Goal: Task Accomplishment & Management: Manage account settings

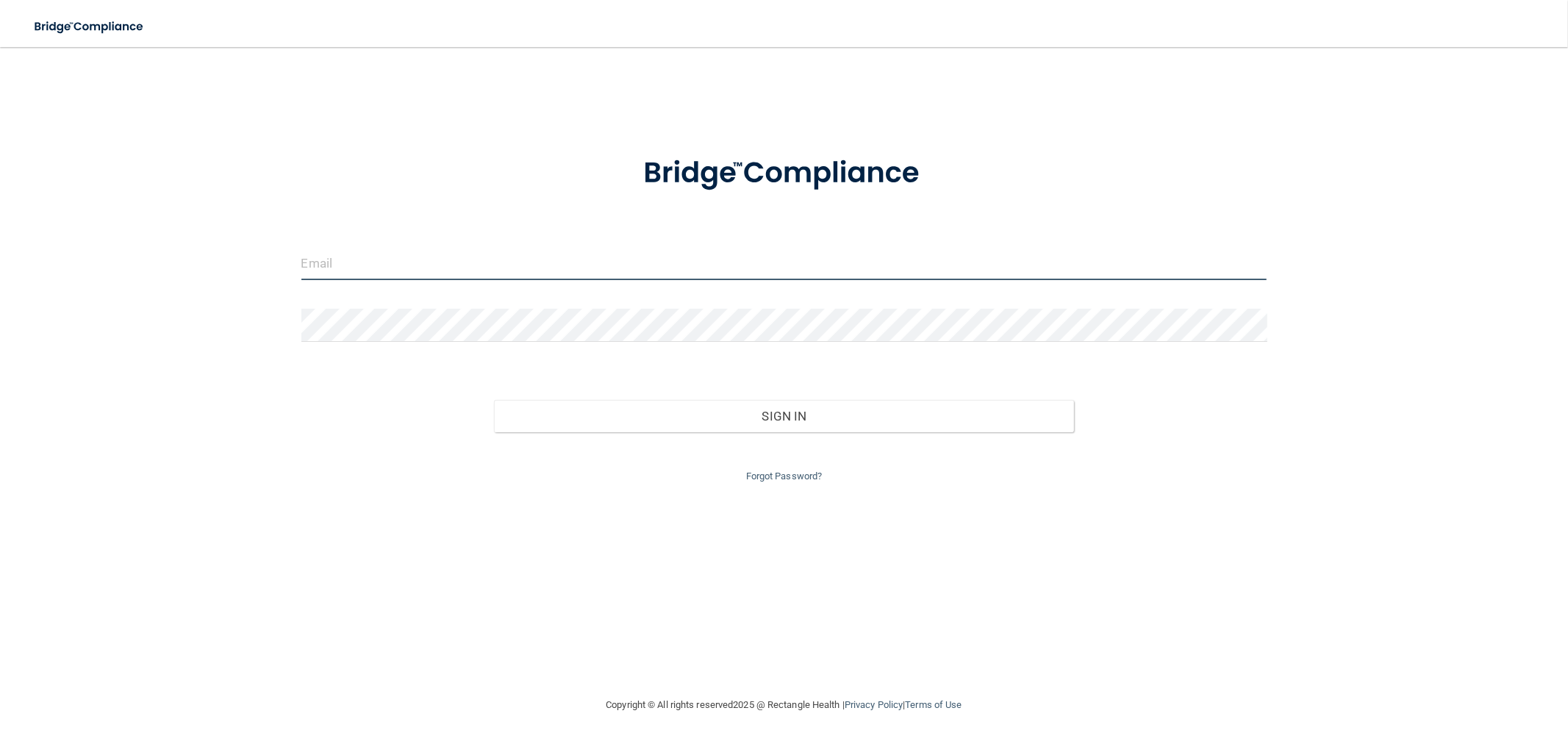
click at [696, 264] on input "email" at bounding box center [785, 264] width 966 height 33
type input "[EMAIL_ADDRESS][DOMAIN_NAME]"
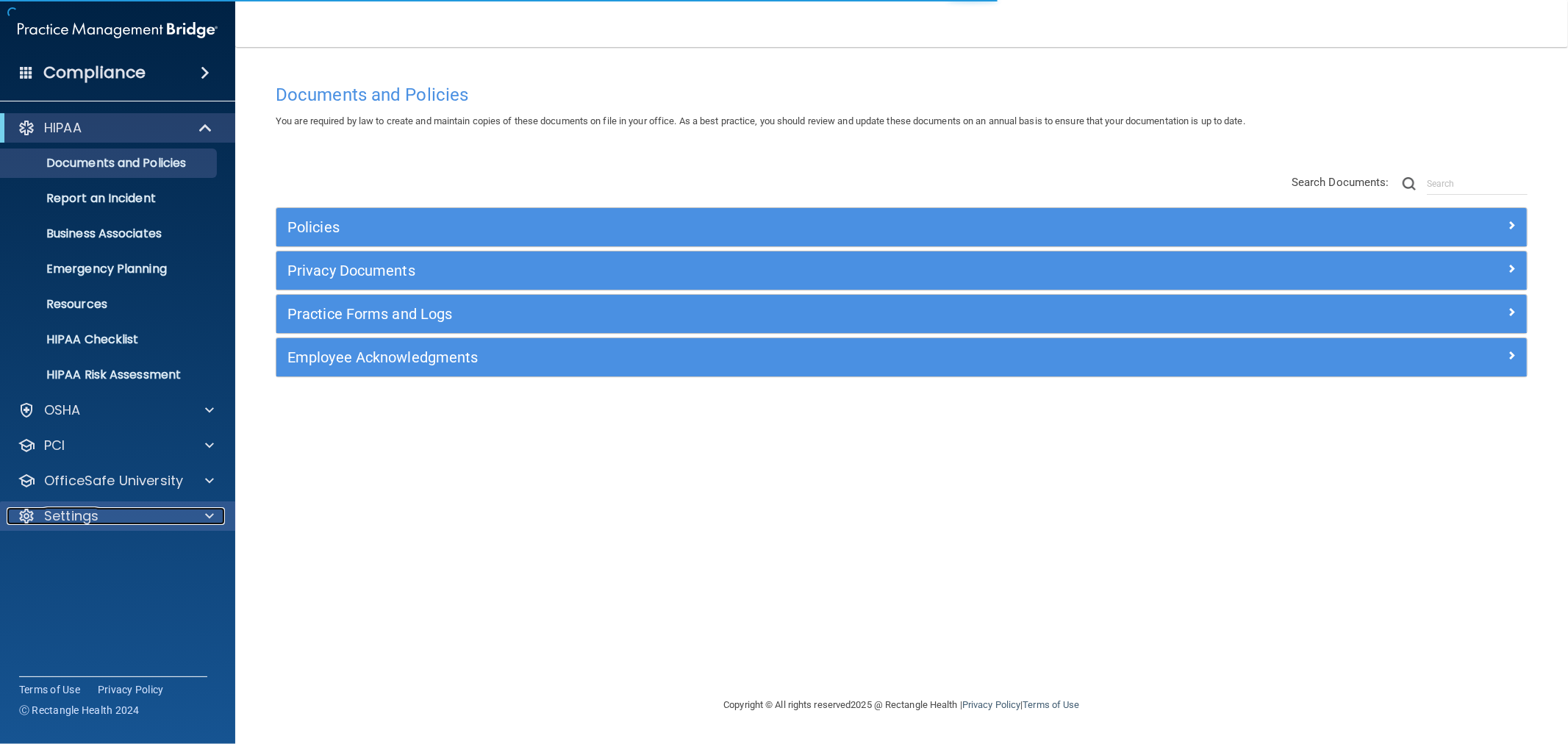
click at [156, 521] on div "Settings" at bounding box center [97, 516] width 182 height 17
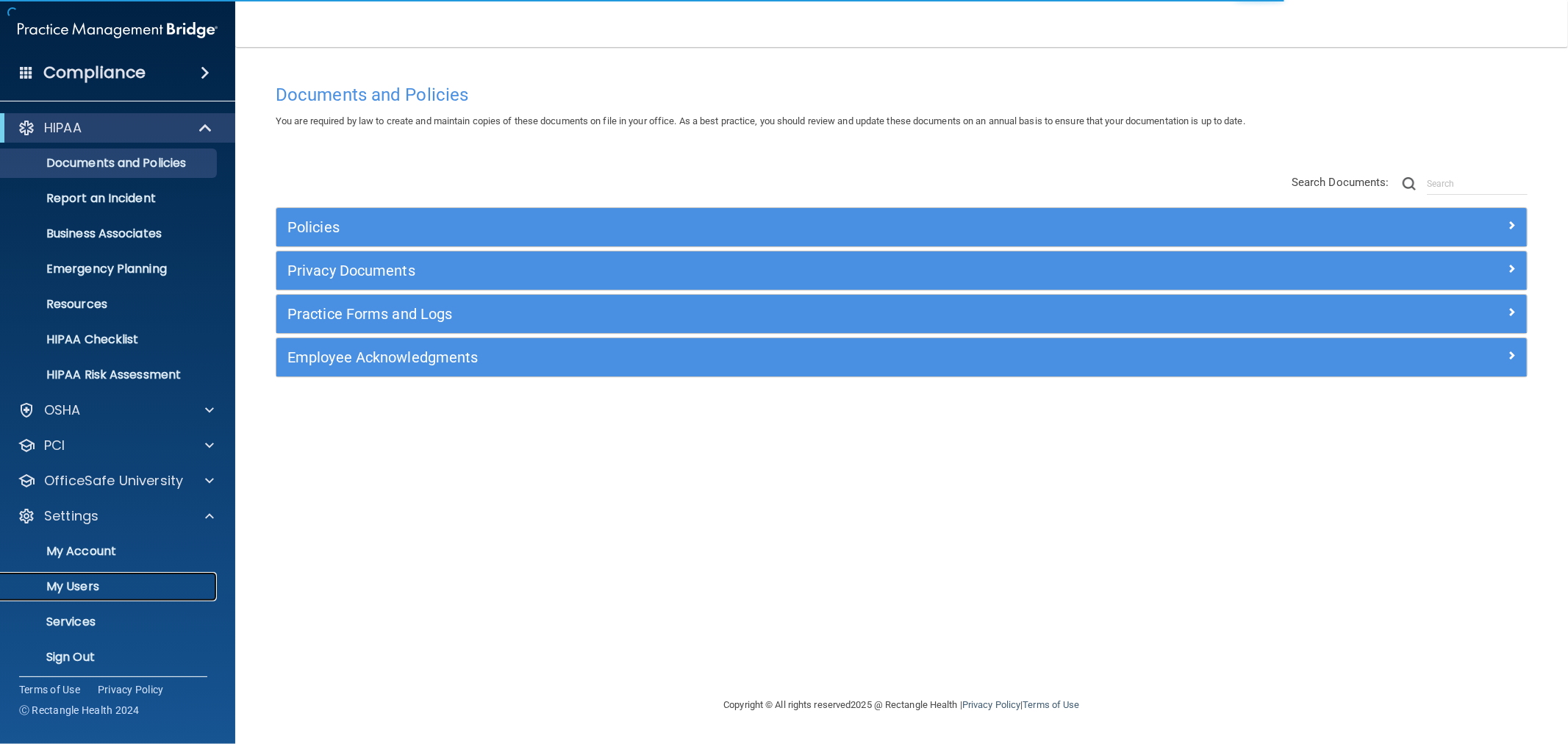
click at [99, 597] on link "My Users" at bounding box center [101, 587] width 231 height 29
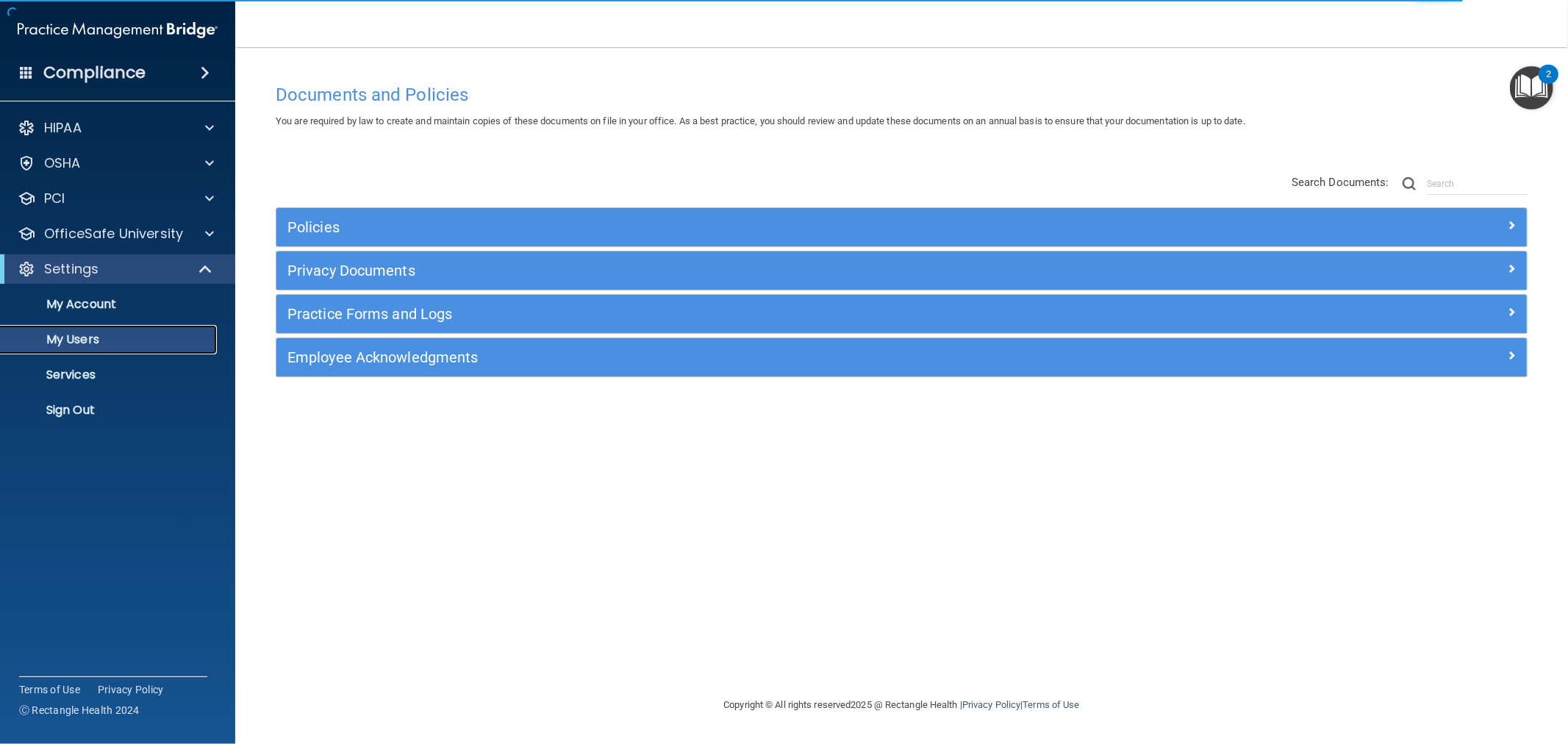
select select "20"
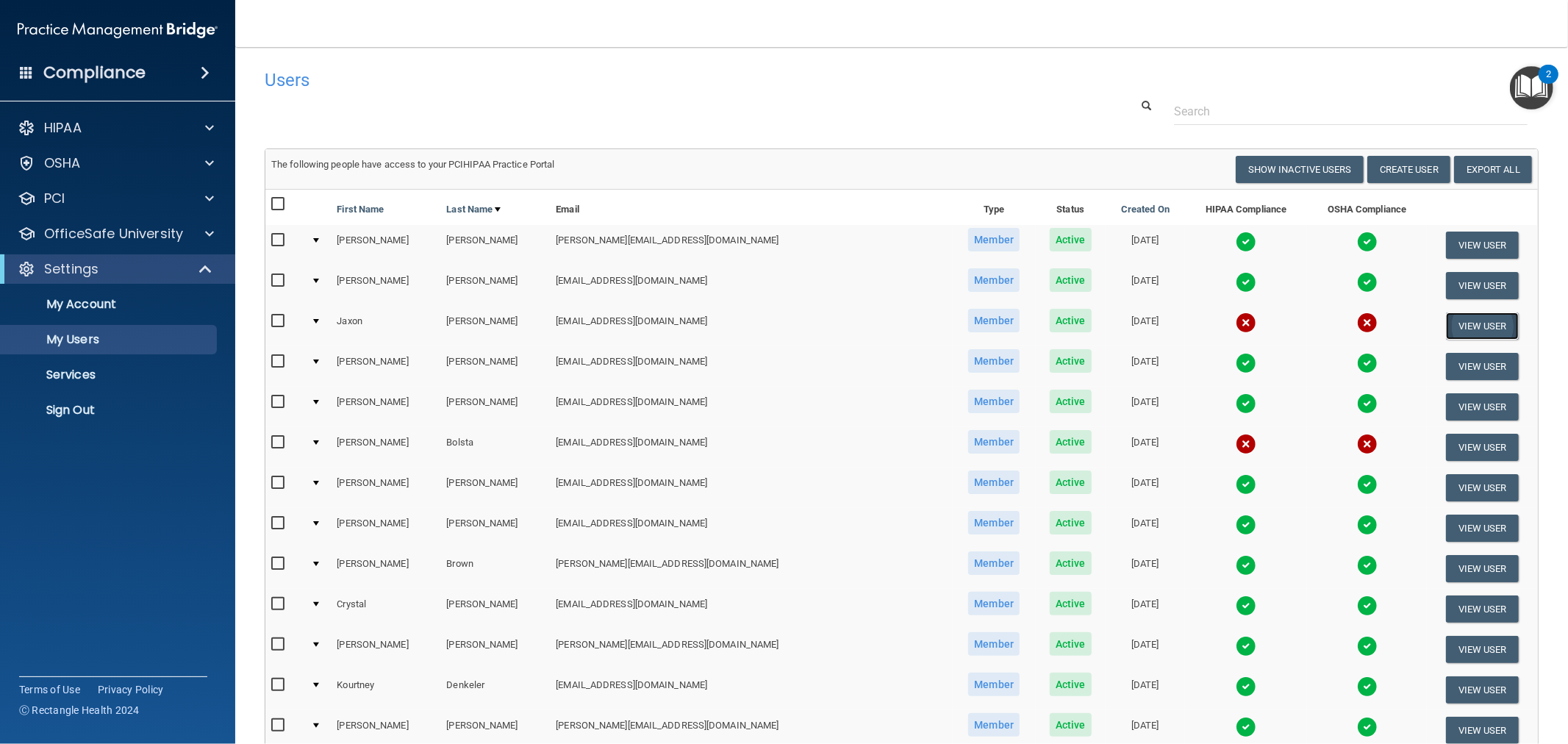
click at [1480, 327] on button "View User" at bounding box center [1483, 327] width 73 height 27
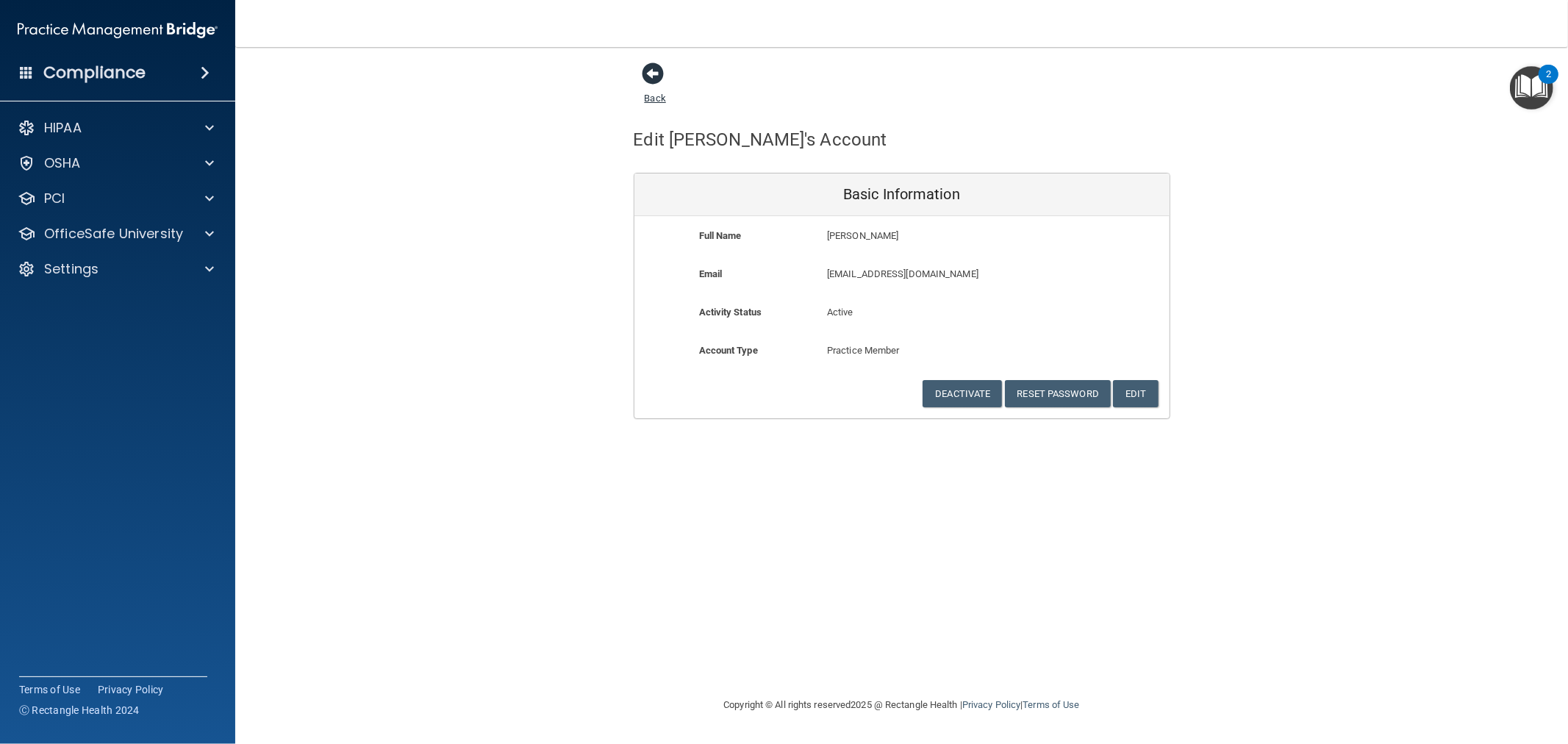
click at [652, 76] on span at bounding box center [653, 73] width 22 height 22
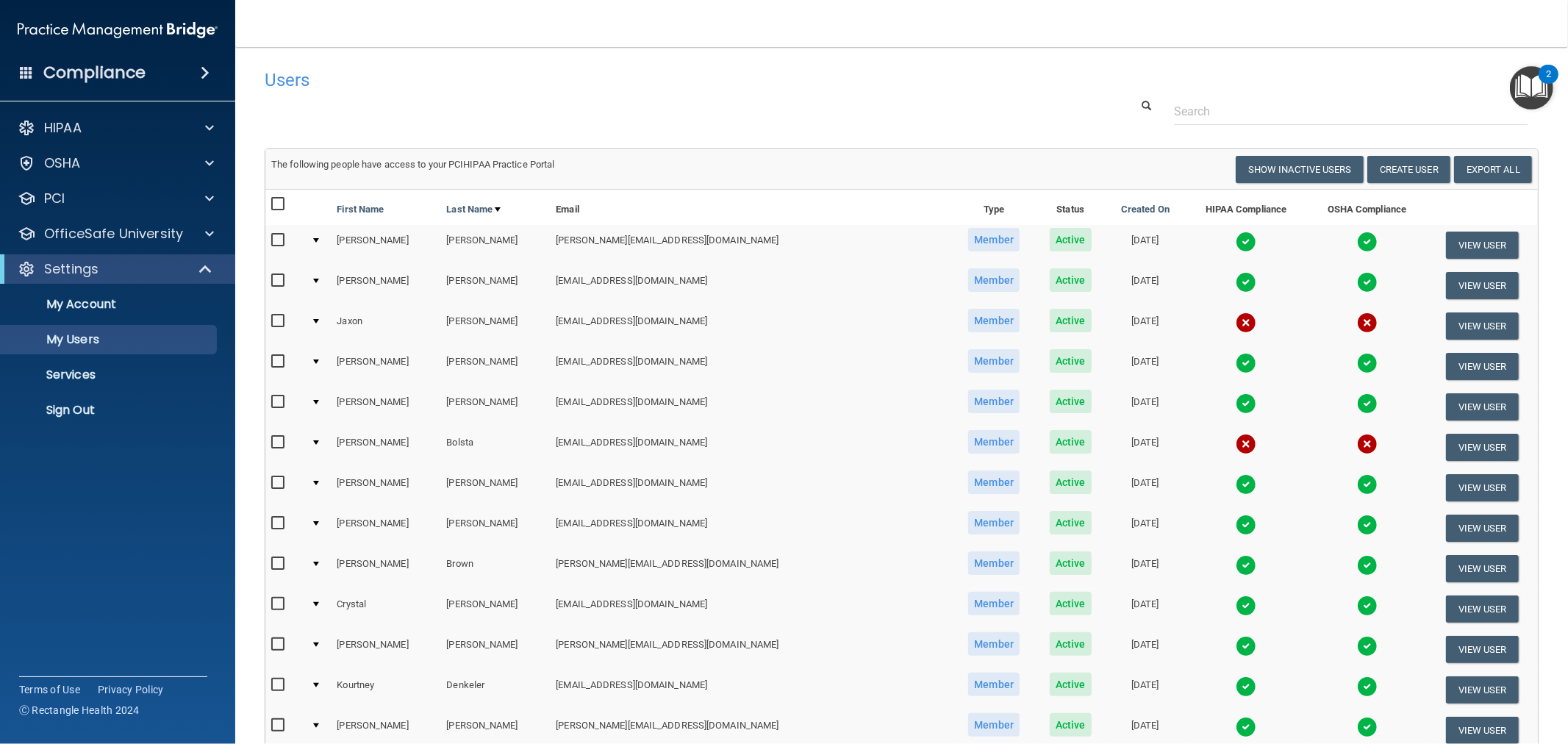
click at [319, 321] on div at bounding box center [316, 321] width 5 height 5
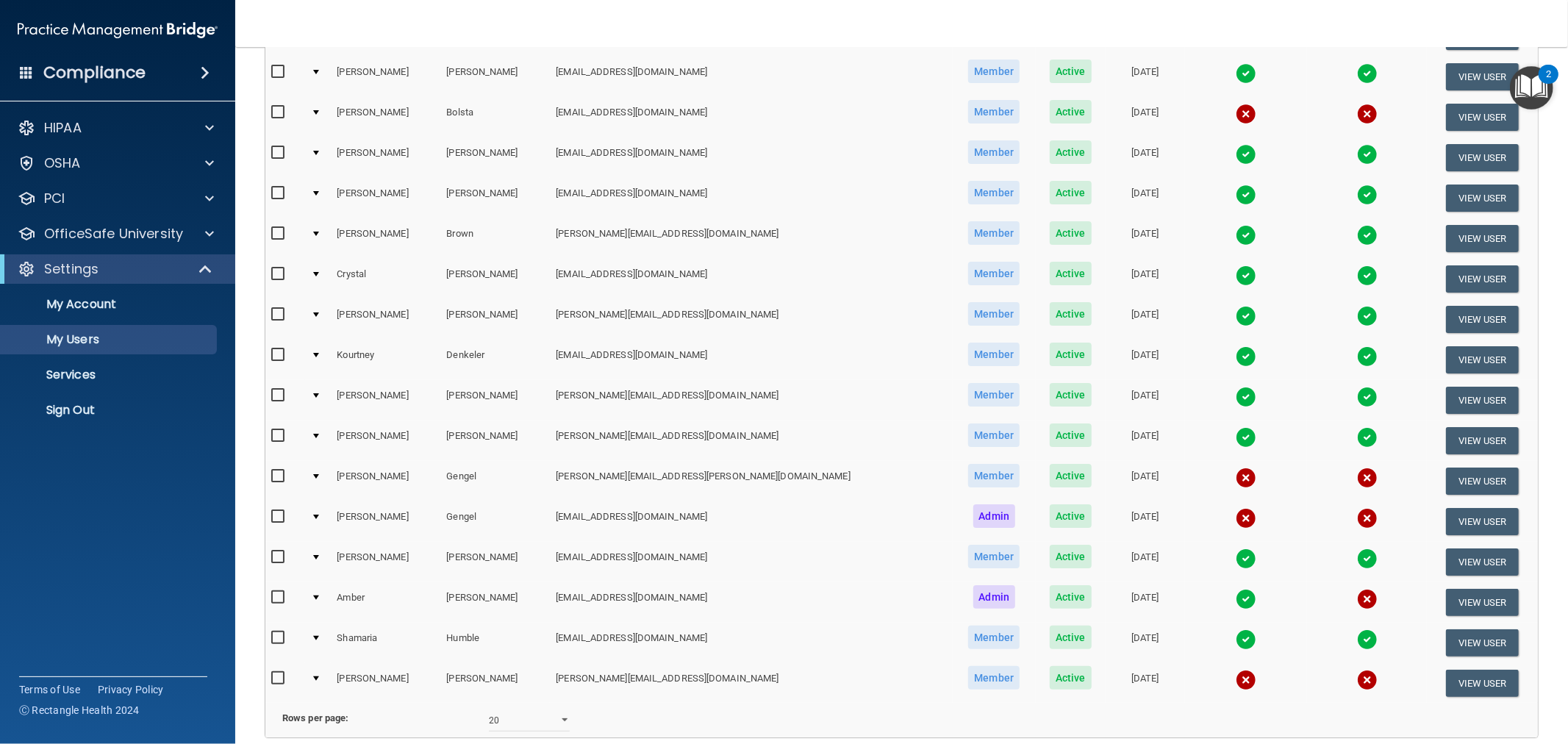
scroll to position [653, 0]
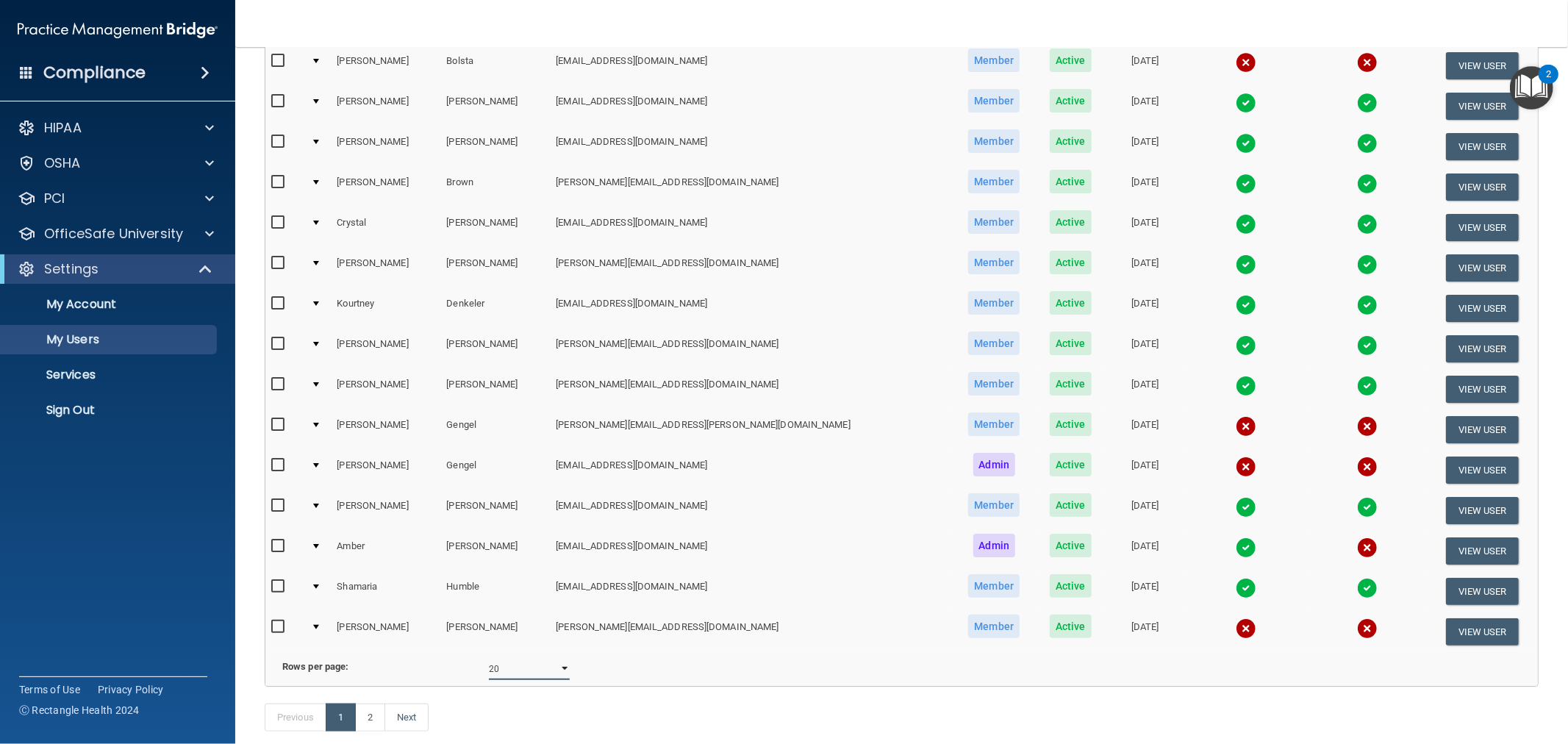
click at [563, 665] on select "10 20 30 40 all" at bounding box center [529, 669] width 81 height 22
select select "40"
click at [489, 659] on select "10 20 30 40 all" at bounding box center [529, 669] width 81 height 22
